Goal: Navigation & Orientation: Find specific page/section

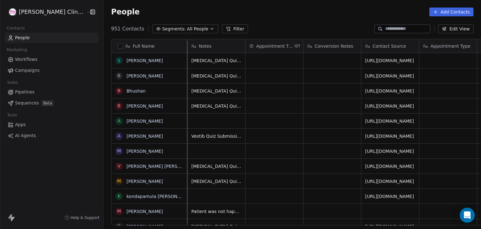
scroll to position [0, 467]
click at [330, 25] on div "951 Contacts Segments: All People Filter Edit View" at bounding box center [292, 29] width 377 height 10
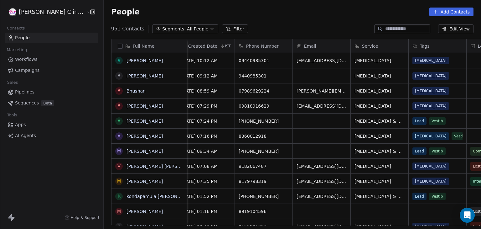
scroll to position [0, 0]
